Goal: Subscribe to service/newsletter

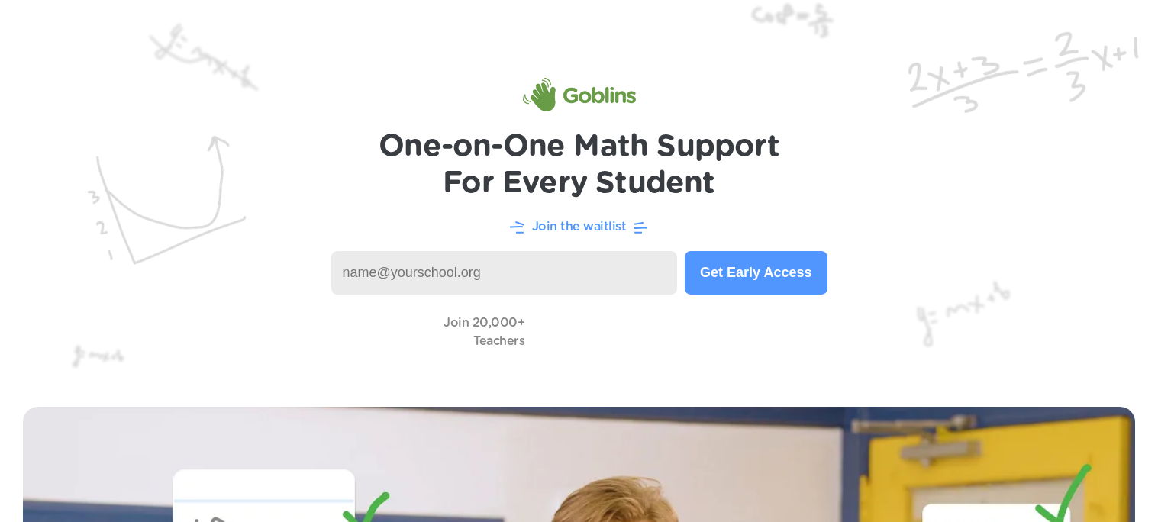
click at [356, 286] on input at bounding box center [504, 273] width 347 height 44
type input "Lbbin522@dvusd.org"
click at [764, 292] on button "Get Early Access" at bounding box center [756, 273] width 142 height 44
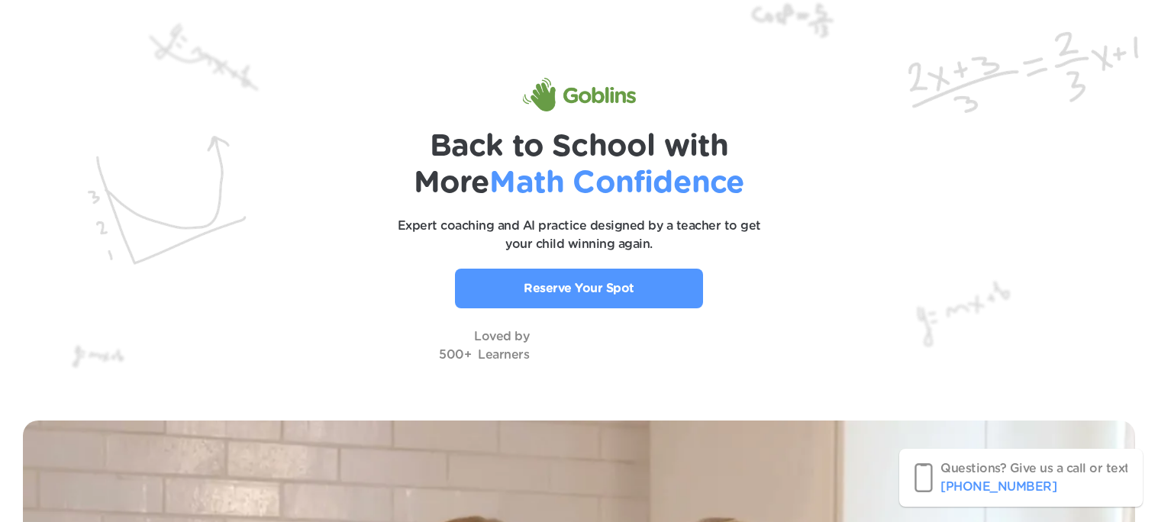
click at [561, 289] on p "Reserve Your Spot" at bounding box center [579, 288] width 111 height 18
